Goal: Transaction & Acquisition: Book appointment/travel/reservation

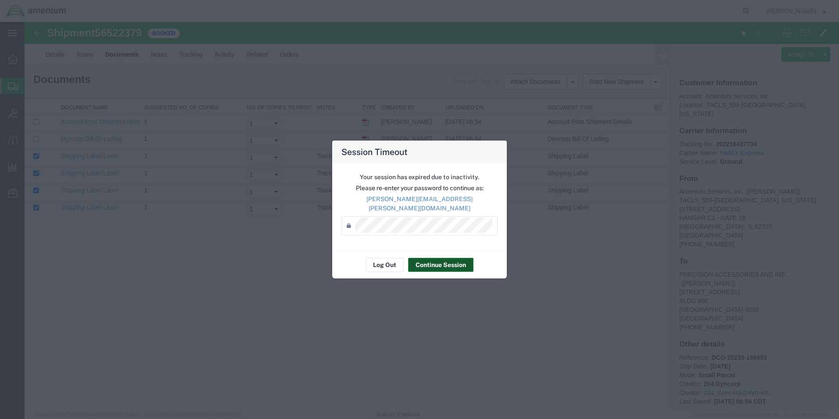
click at [429, 261] on button "Continue Session" at bounding box center [440, 265] width 65 height 14
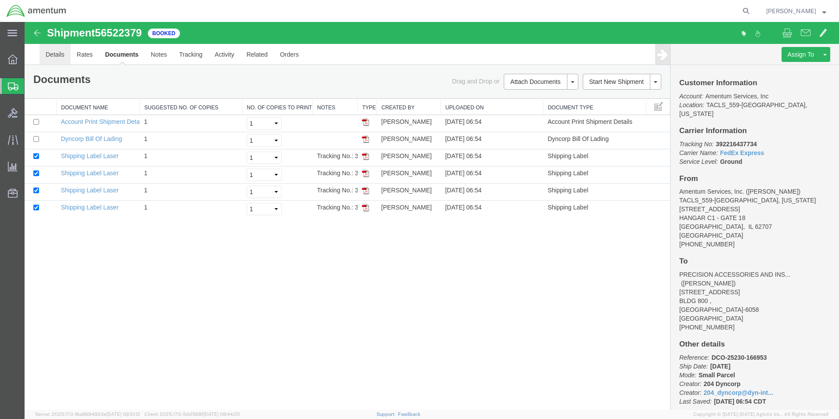
click at [59, 57] on link "Details" at bounding box center [54, 54] width 31 height 21
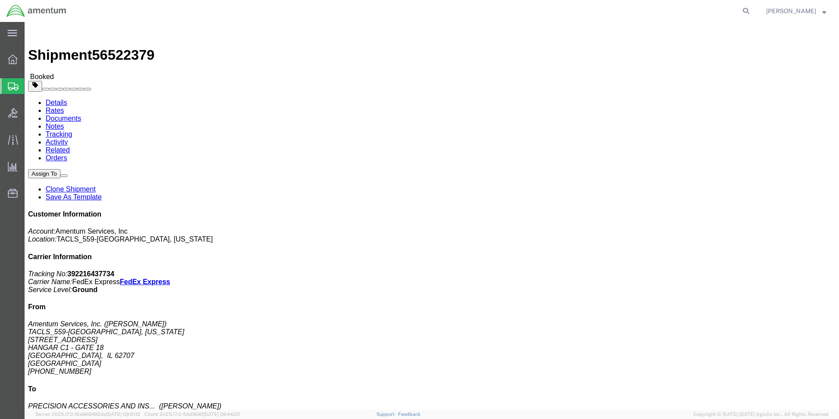
click link "Schedule pickup request"
click span "button"
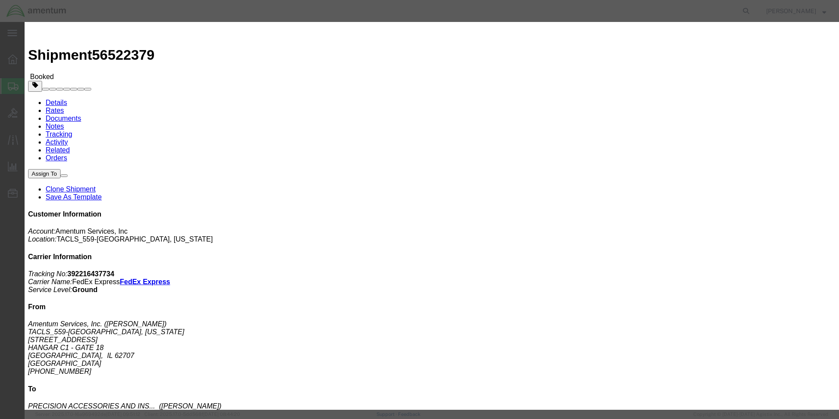
click div "Aug 18 2025 5:00 PM"
type input "4:00 PM"
click div
click button "Cancel"
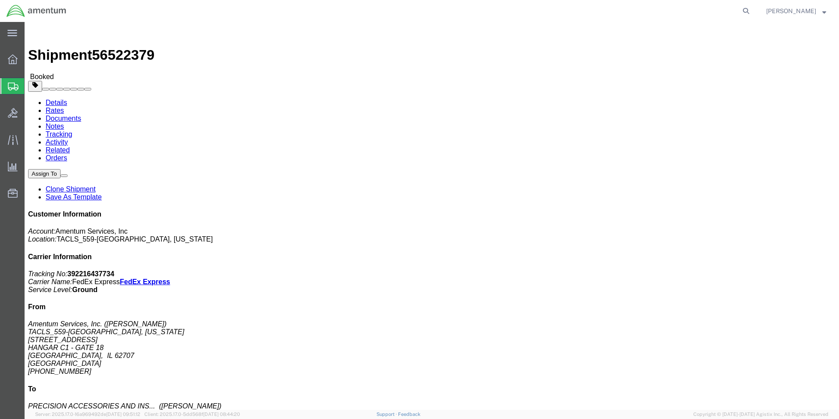
click at [0, 0] on span "Shipment Manager" at bounding box center [0, 0] width 0 height 0
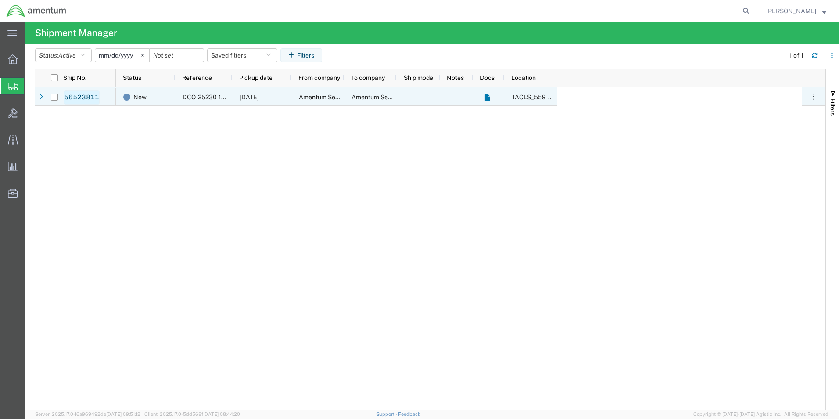
click at [74, 100] on link "56523811" at bounding box center [82, 97] width 36 height 14
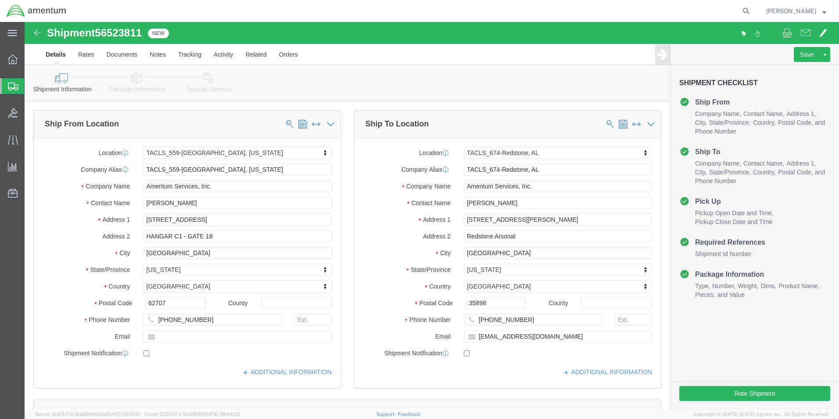
select select "42697"
select select "42736"
click button "Rate Shipment"
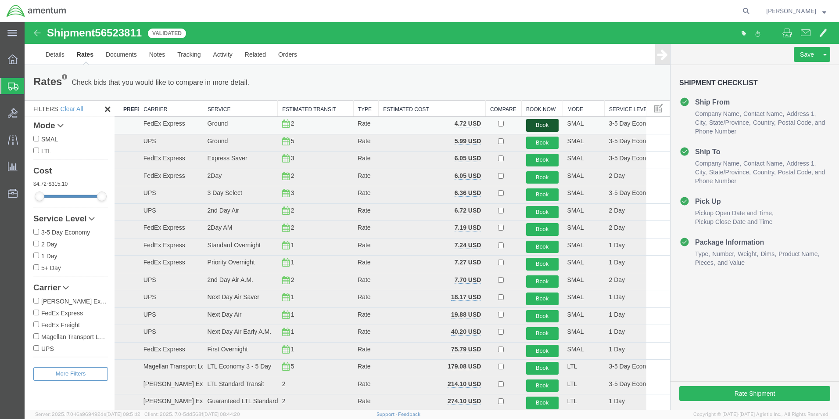
click at [540, 126] on button "Book" at bounding box center [542, 125] width 32 height 13
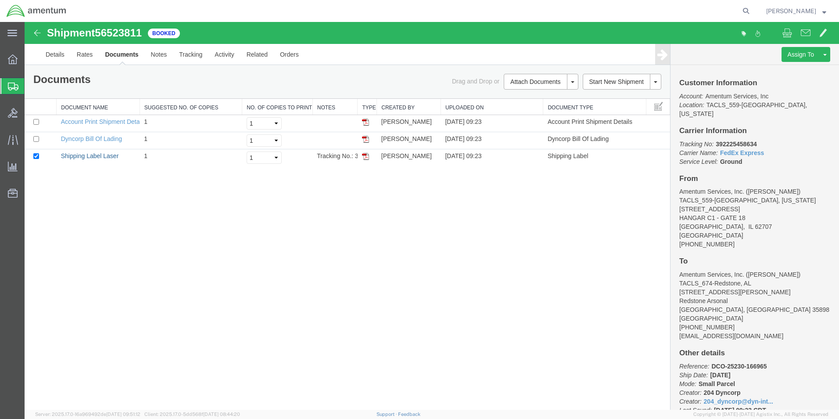
drag, startPoint x: 93, startPoint y: 158, endPoint x: 119, endPoint y: 197, distance: 46.2
click at [93, 158] on link "Shipping Label Laser" at bounding box center [90, 155] width 58 height 7
click at [88, 136] on link "Dyncorp Bill Of Lading" at bounding box center [91, 138] width 61 height 7
click at [59, 53] on link "Details" at bounding box center [54, 54] width 31 height 21
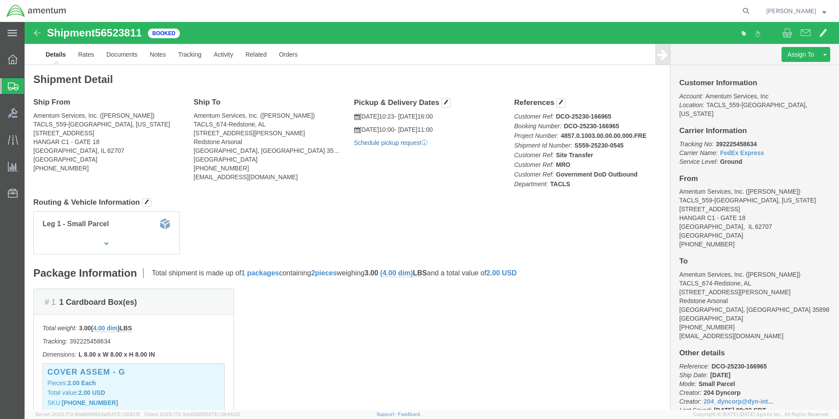
click link "Schedule pickup request"
